Goal: Transaction & Acquisition: Subscribe to service/newsletter

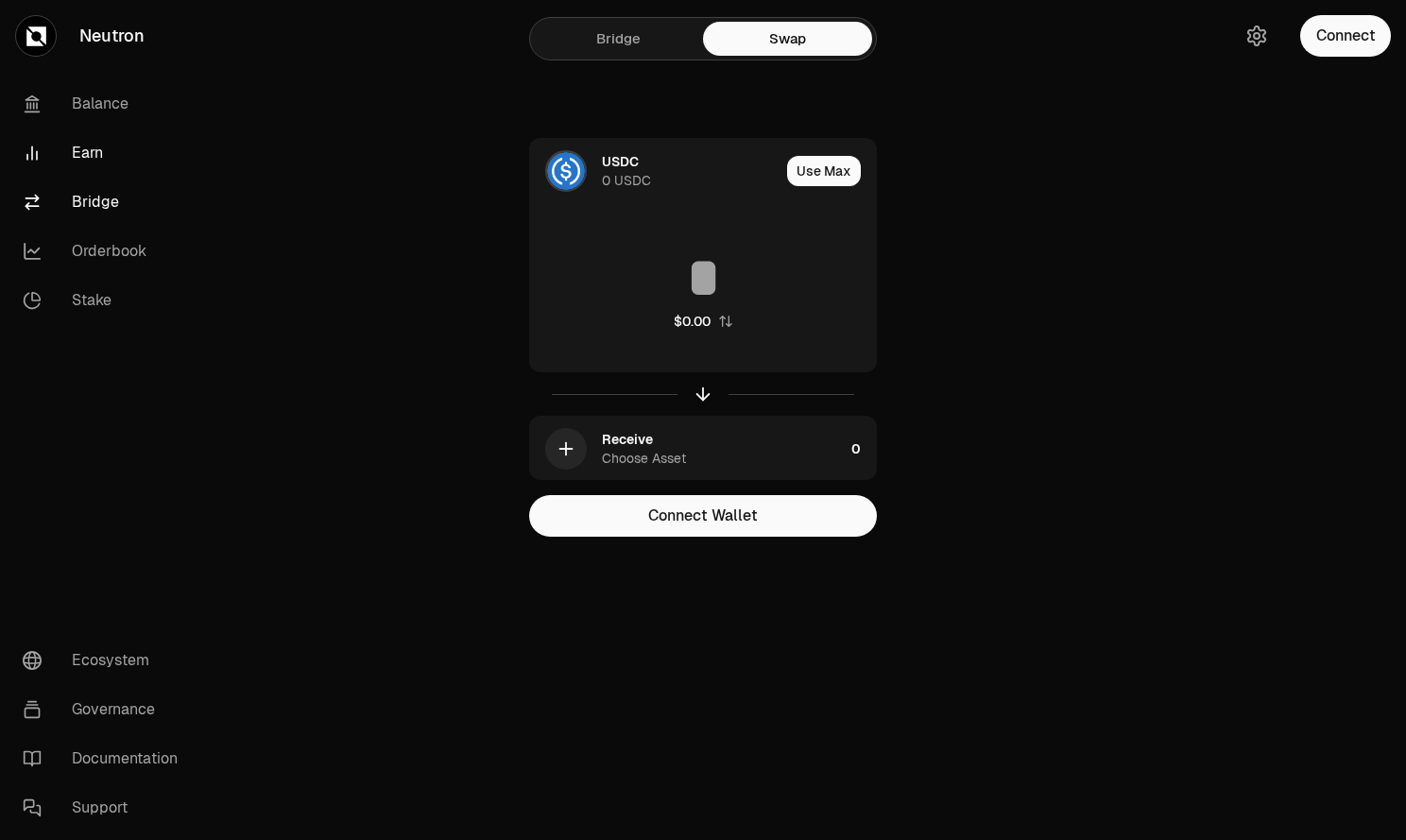
click at [111, 154] on link "Earn" at bounding box center [105, 153] width 196 height 49
click at [95, 154] on link "Earn" at bounding box center [105, 153] width 196 height 49
click at [85, 155] on link "Earn" at bounding box center [105, 153] width 196 height 49
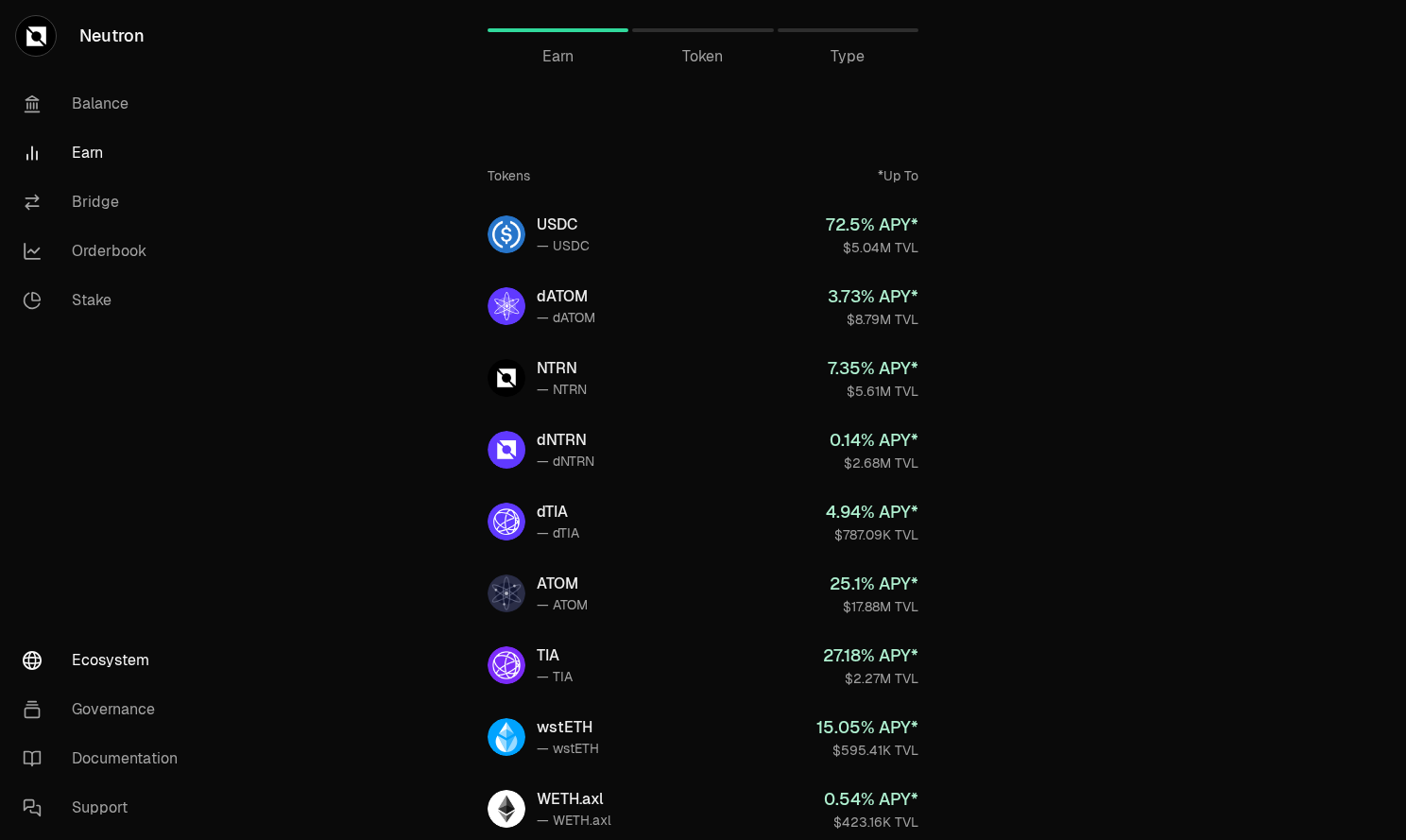
click at [123, 660] on link "Ecosystem" at bounding box center [105, 660] width 196 height 49
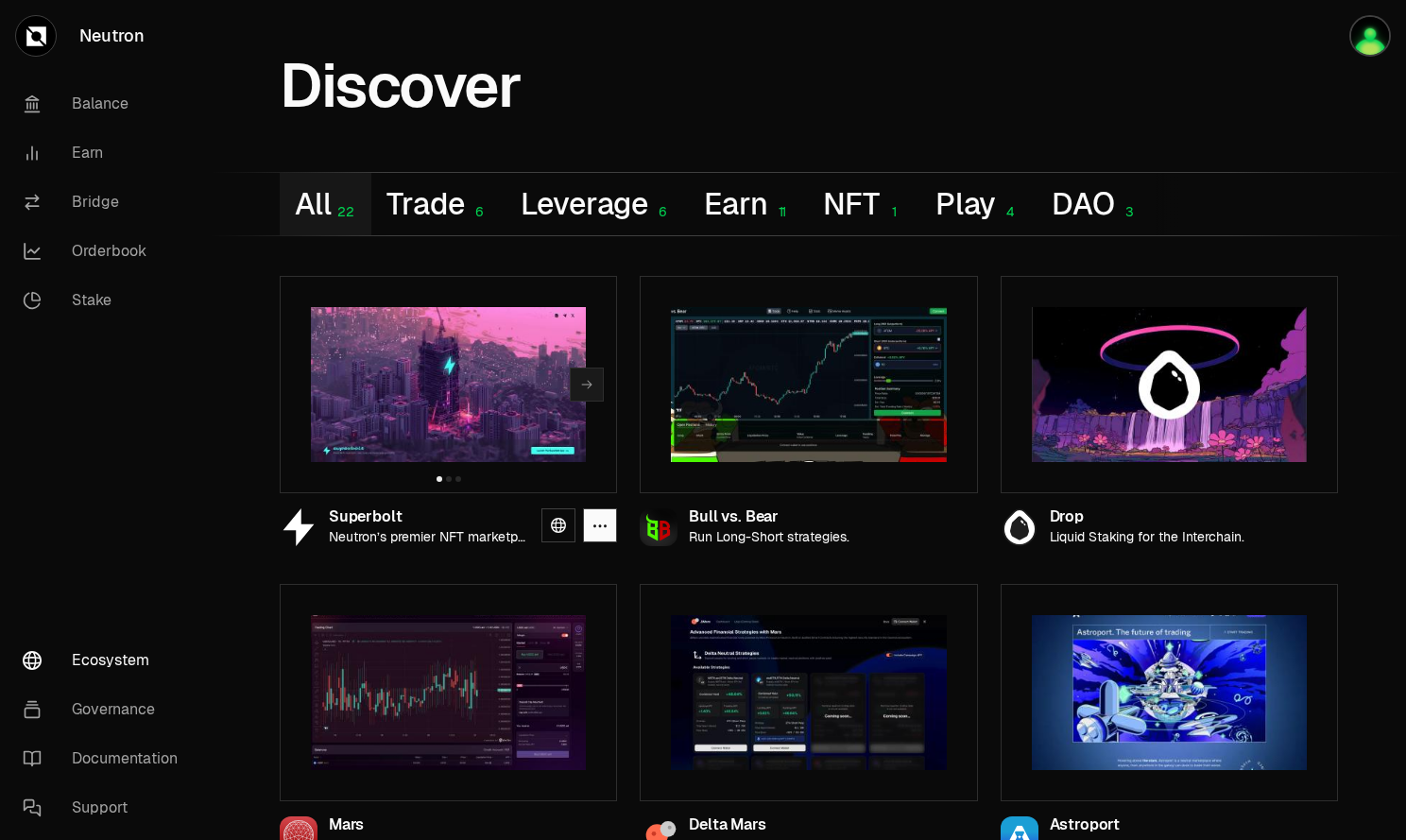
click at [521, 515] on div "Superbolt" at bounding box center [427, 517] width 197 height 16
click at [584, 392] on button "Next slide" at bounding box center [586, 384] width 34 height 34
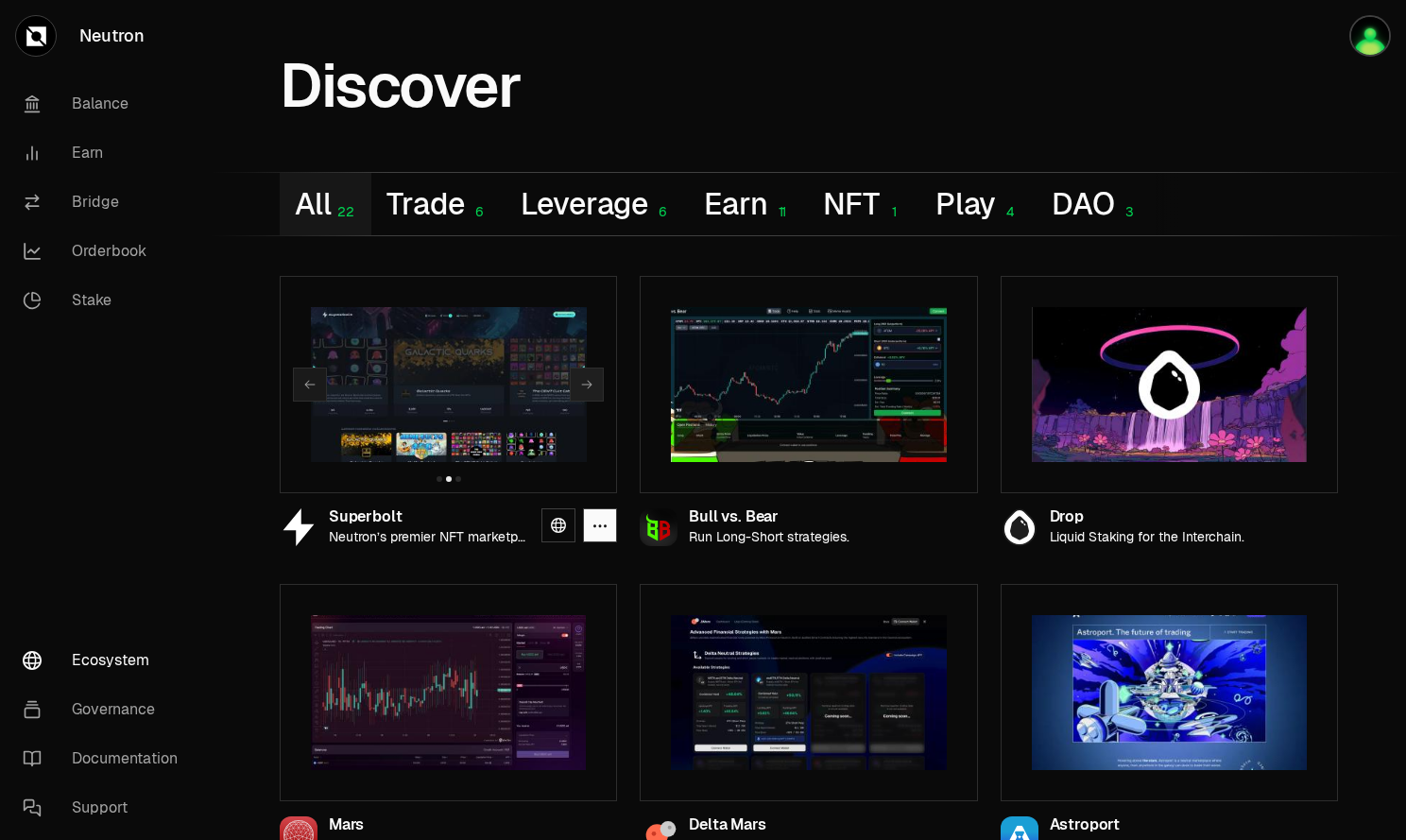
click at [584, 392] on button "Next slide" at bounding box center [586, 384] width 34 height 34
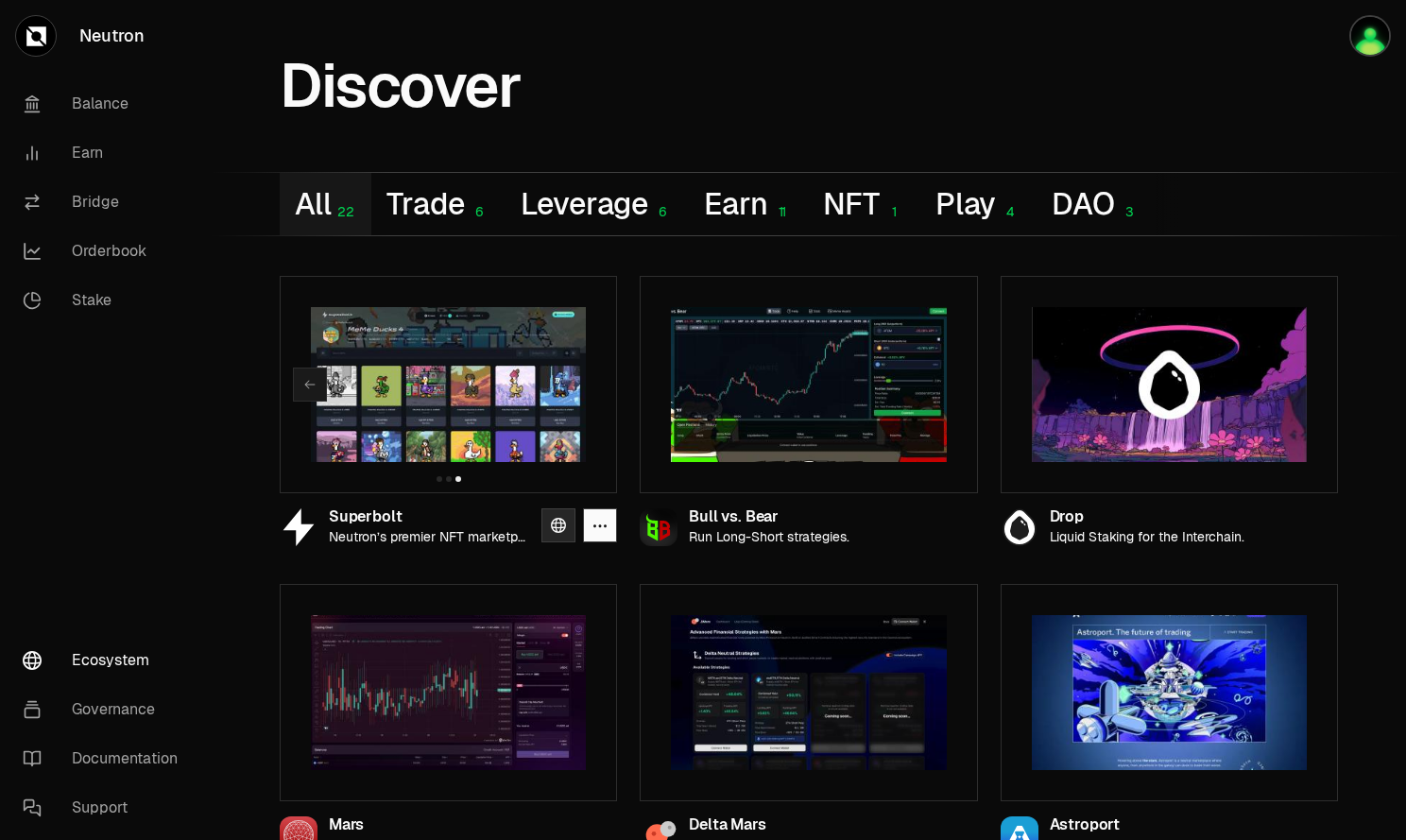
click at [554, 530] on icon at bounding box center [558, 525] width 15 height 15
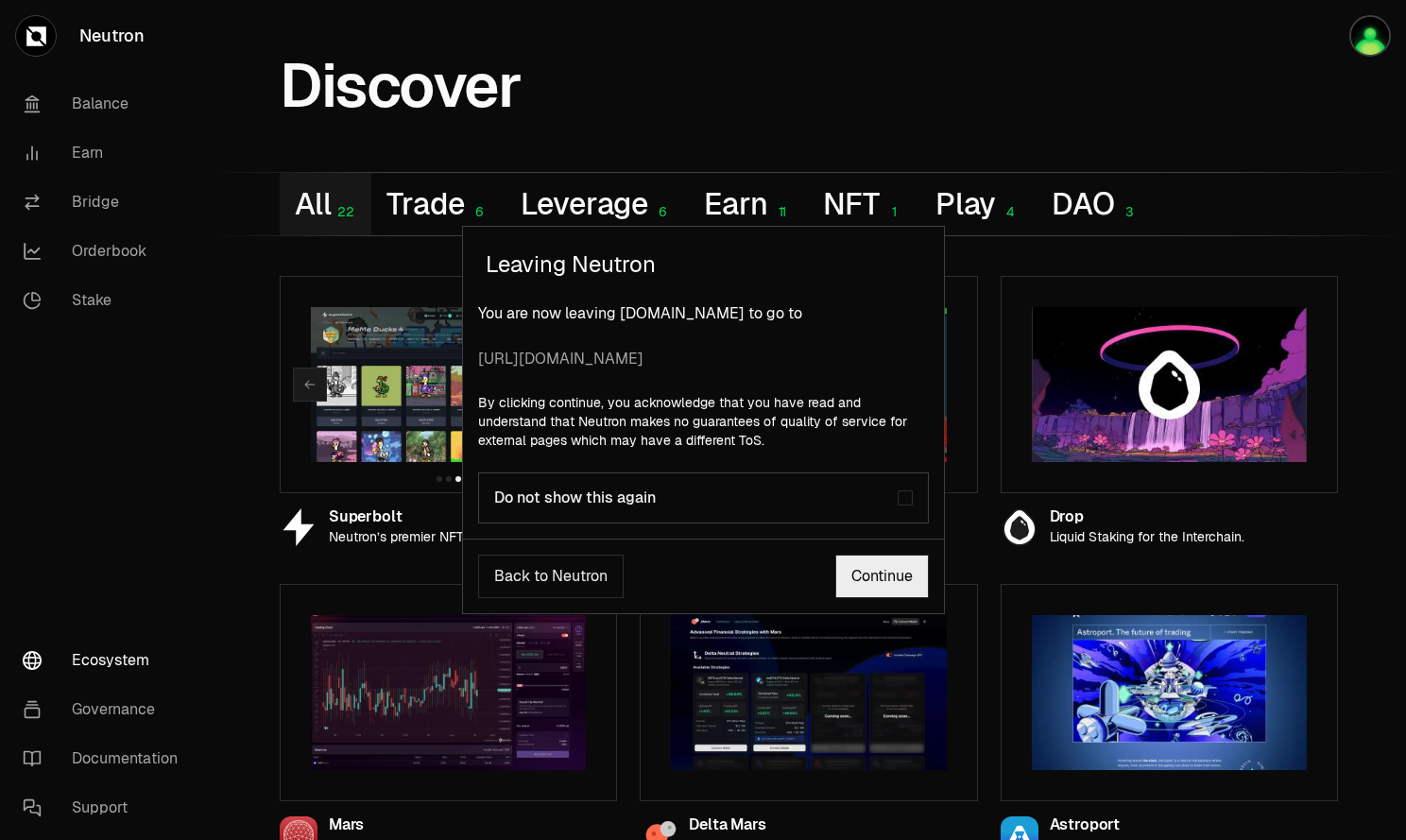
click at [584, 591] on button "Back to Neutron" at bounding box center [550, 576] width 145 height 44
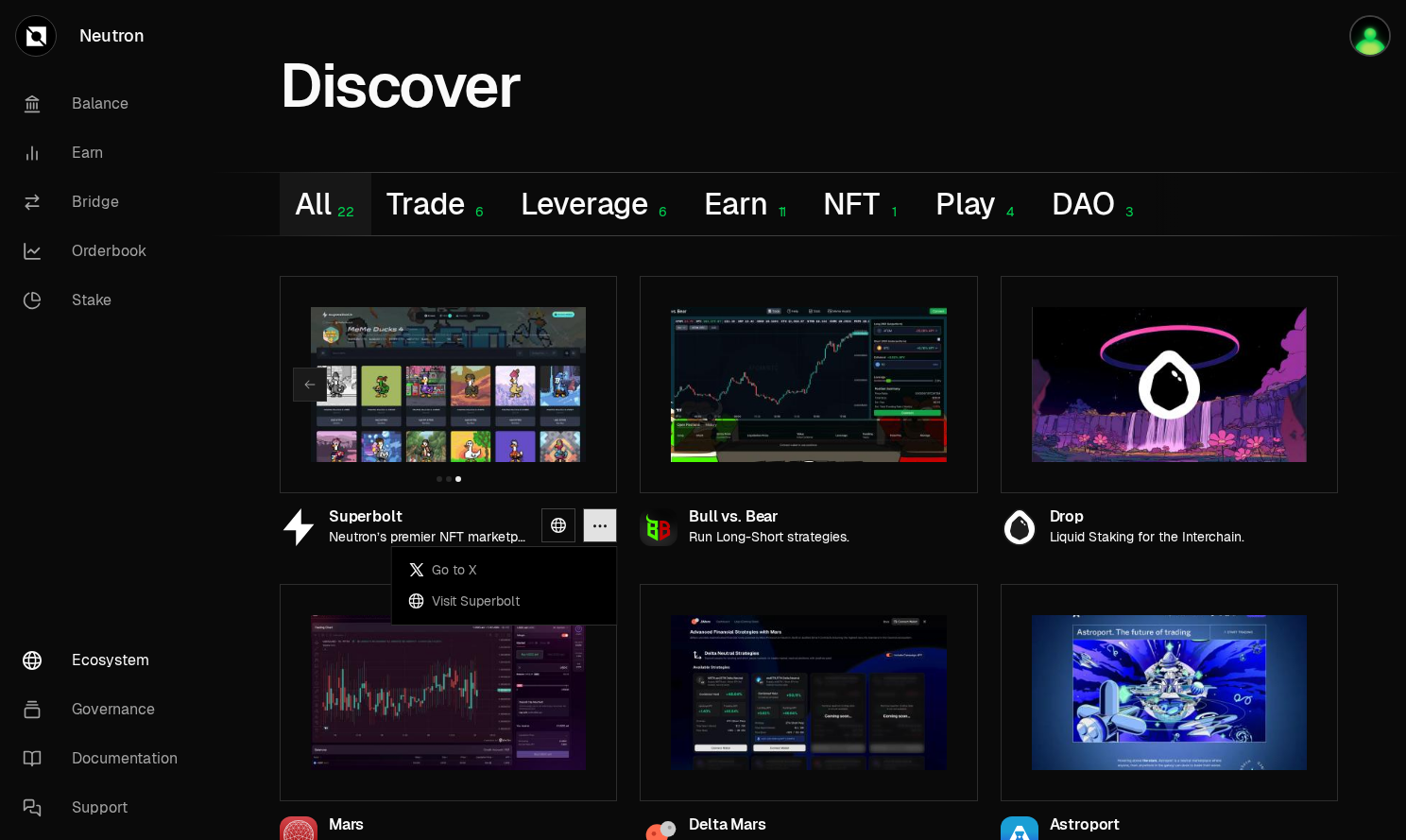
click at [616, 531] on button "button" at bounding box center [600, 525] width 34 height 34
click at [94, 292] on link "Stake" at bounding box center [105, 300] width 196 height 49
